Goal: Transaction & Acquisition: Subscribe to service/newsletter

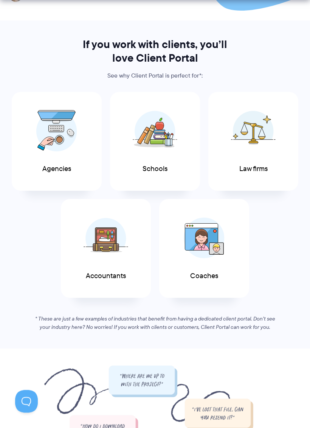
scroll to position [221, 0]
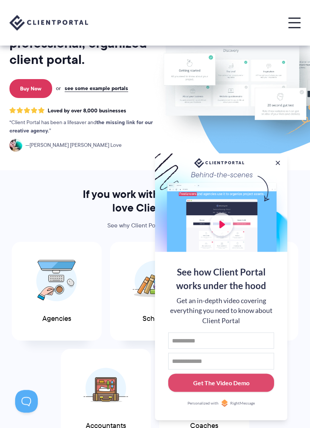
scroll to position [0, 0]
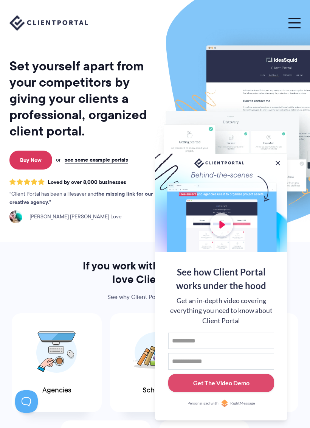
click at [283, 160] on div at bounding box center [221, 203] width 132 height 98
click at [278, 161] on button at bounding box center [278, 163] width 8 height 8
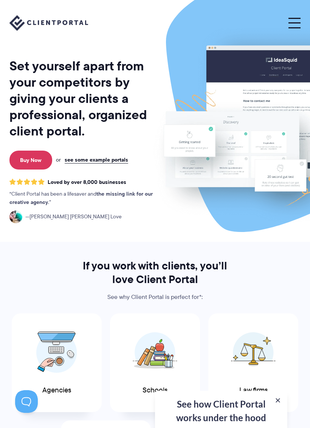
click at [89, 161] on link "see some example portals" at bounding box center [97, 159] width 64 height 7
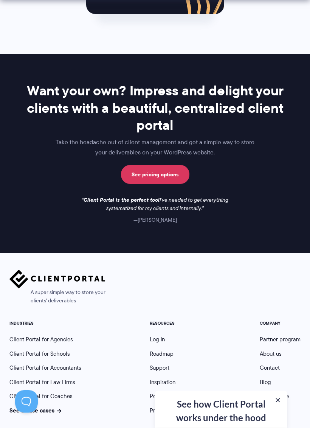
scroll to position [1187, 0]
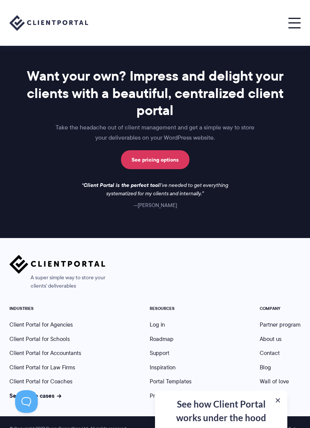
click at [49, 391] on link "See all use cases" at bounding box center [35, 395] width 52 height 9
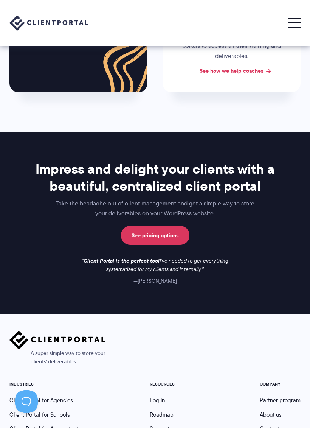
scroll to position [533, 0]
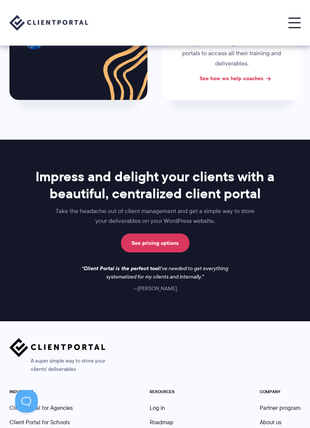
click at [143, 241] on link "See pricing options" at bounding box center [155, 243] width 68 height 19
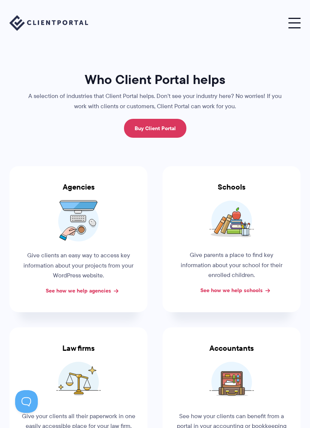
scroll to position [505, 0]
